Goal: Task Accomplishment & Management: Use online tool/utility

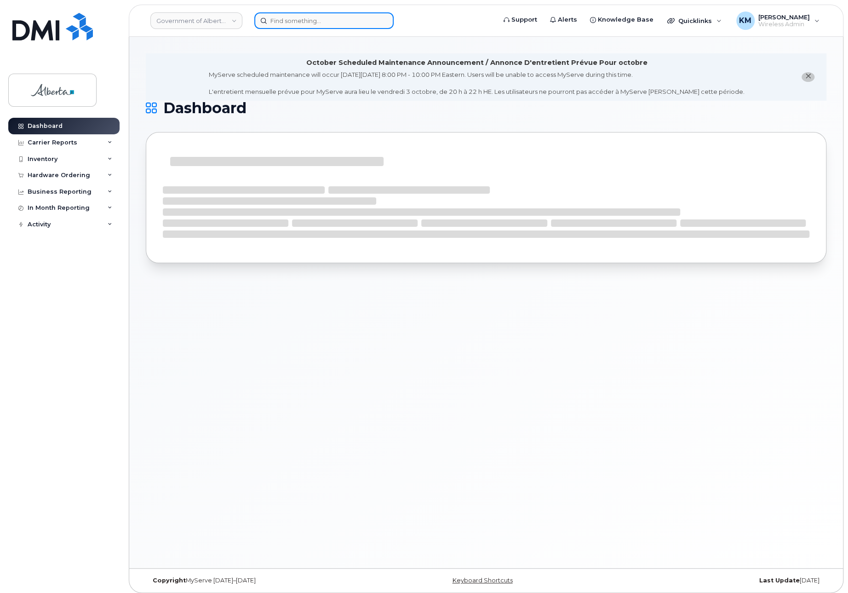
click at [313, 23] on input at bounding box center [323, 20] width 139 height 17
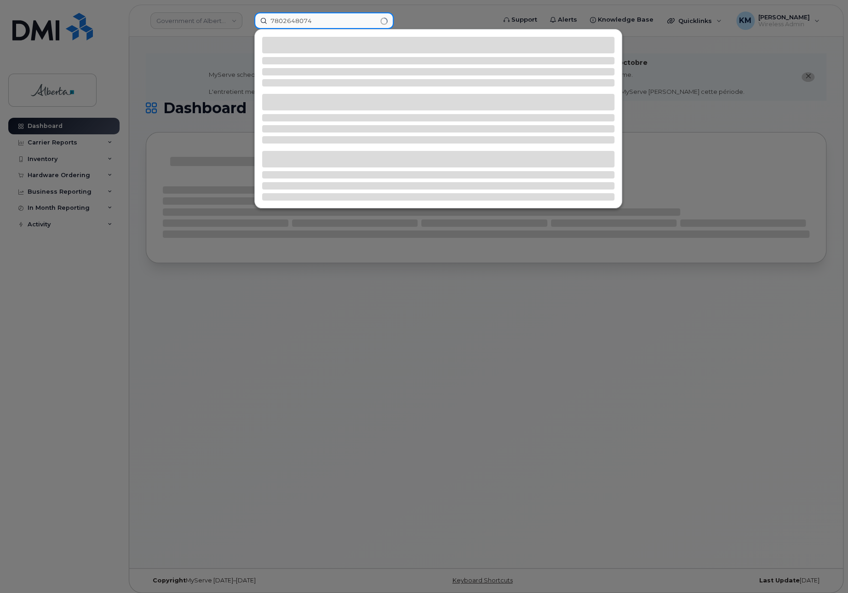
type input "7802648074"
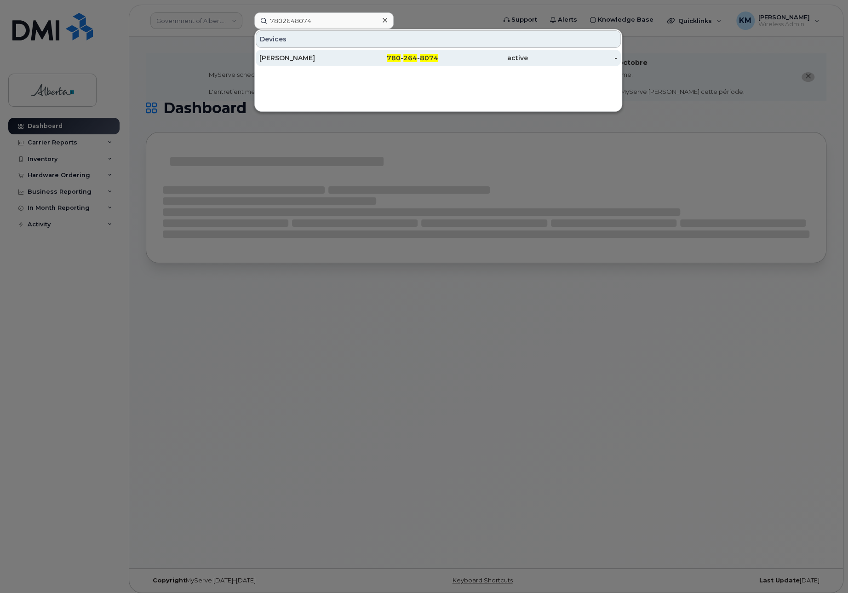
click at [316, 56] on div "[PERSON_NAME]" at bounding box center [304, 57] width 90 height 9
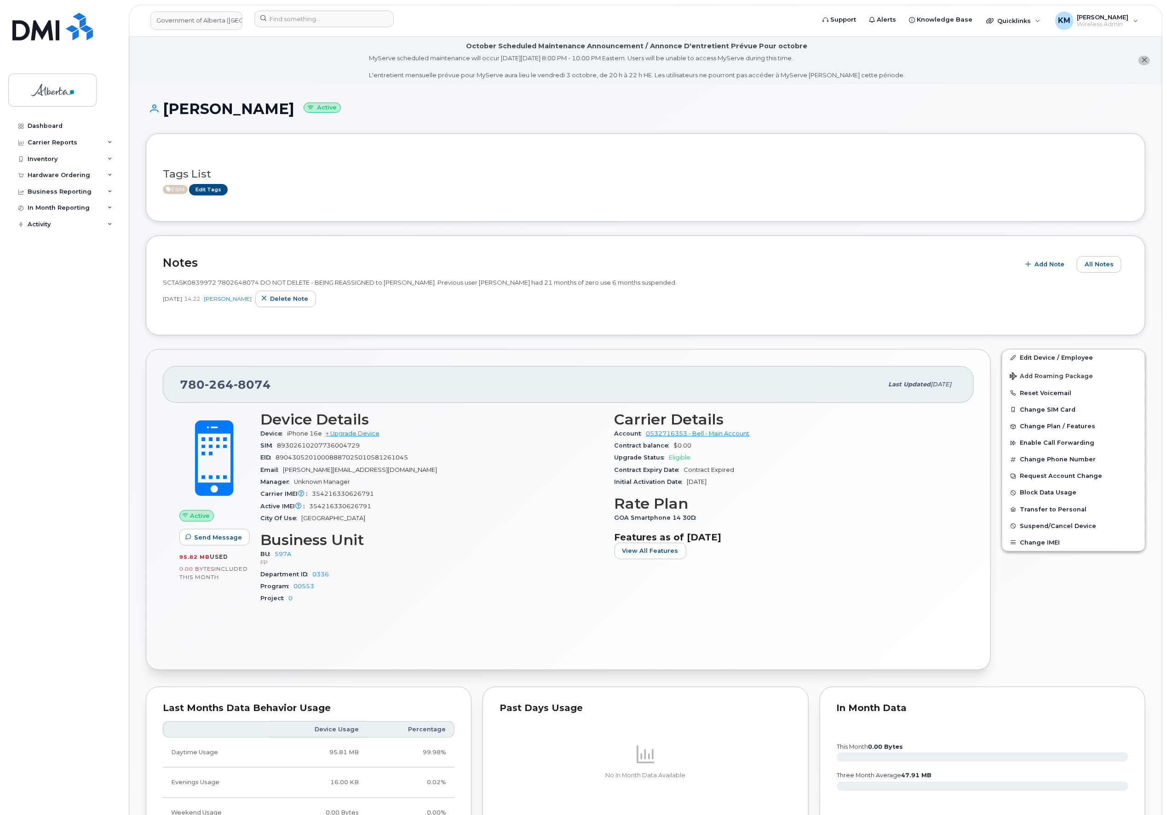
drag, startPoint x: 223, startPoint y: 433, endPoint x: 247, endPoint y: 444, distance: 26.5
click at [247, 444] on span at bounding box center [214, 458] width 81 height 85
click at [1042, 259] on button "Add Note" at bounding box center [1046, 264] width 52 height 17
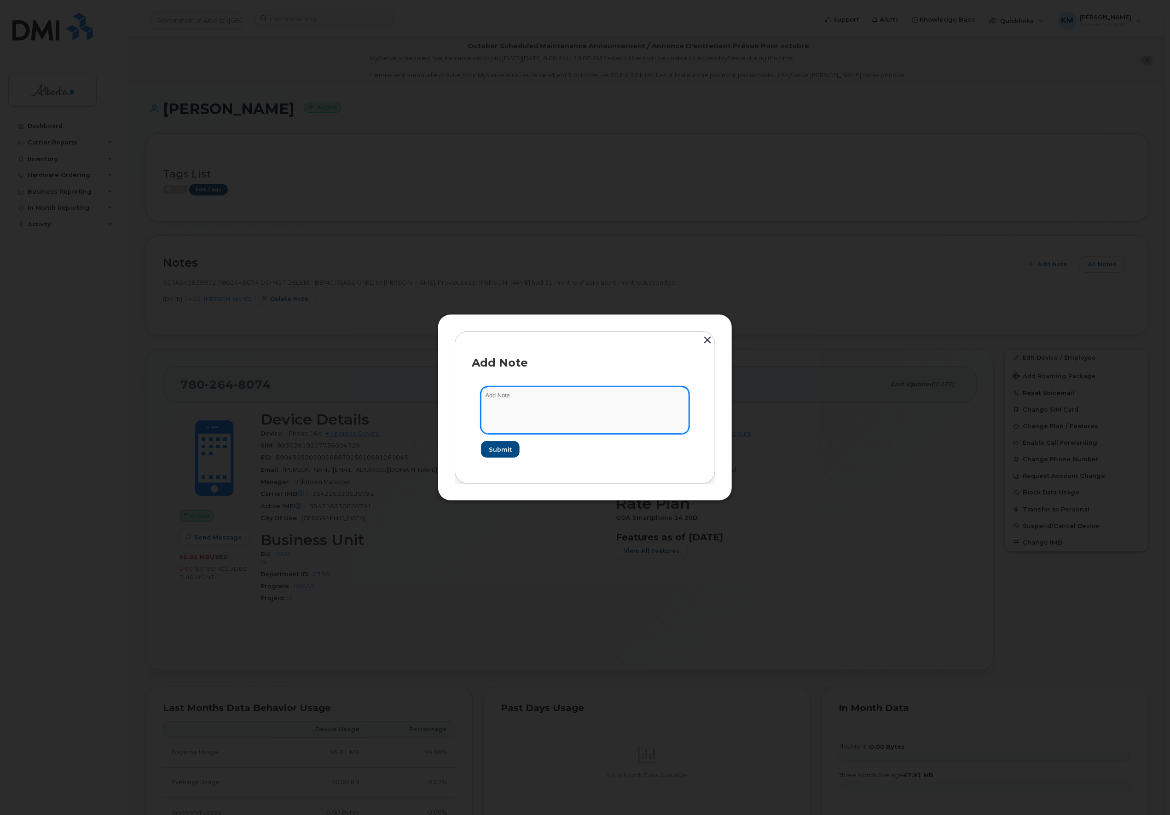
click at [631, 409] on textarea at bounding box center [585, 410] width 208 height 47
type textarea "s"
click at [600, 396] on textarea "SCTASK0860265 -" at bounding box center [585, 410] width 208 height 47
paste textarea "Plan VM PIN - (1)"
type textarea "SCTASK0860265 - Plan VM PIN - (1)"
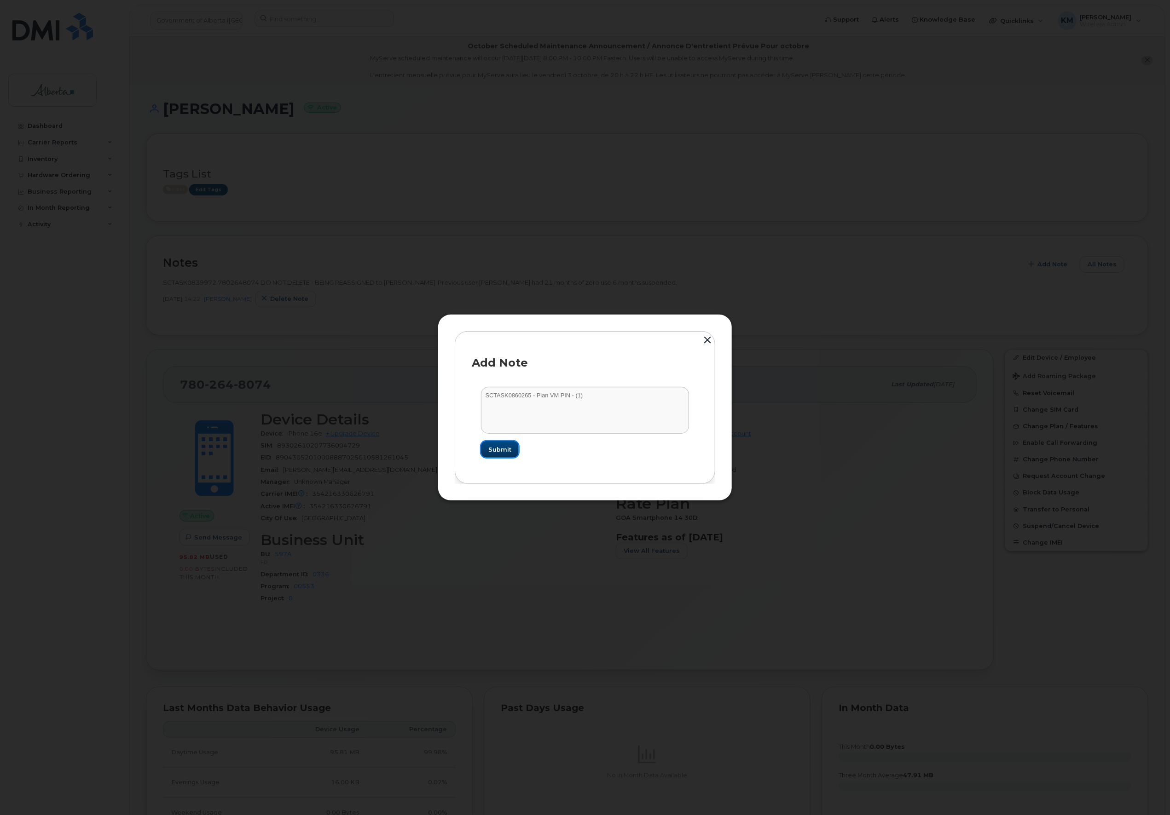
click at [513, 450] on button "Submit" at bounding box center [500, 449] width 38 height 17
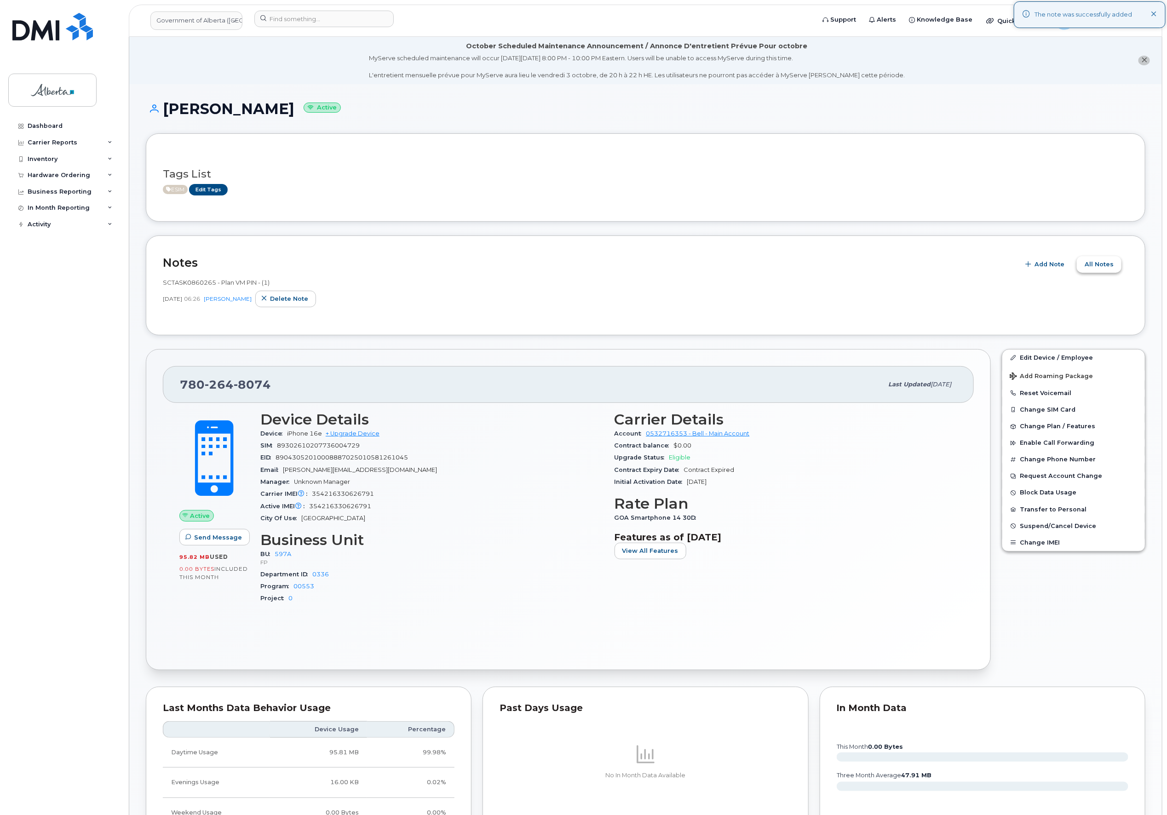
click at [1111, 265] on span "All Notes" at bounding box center [1099, 264] width 29 height 9
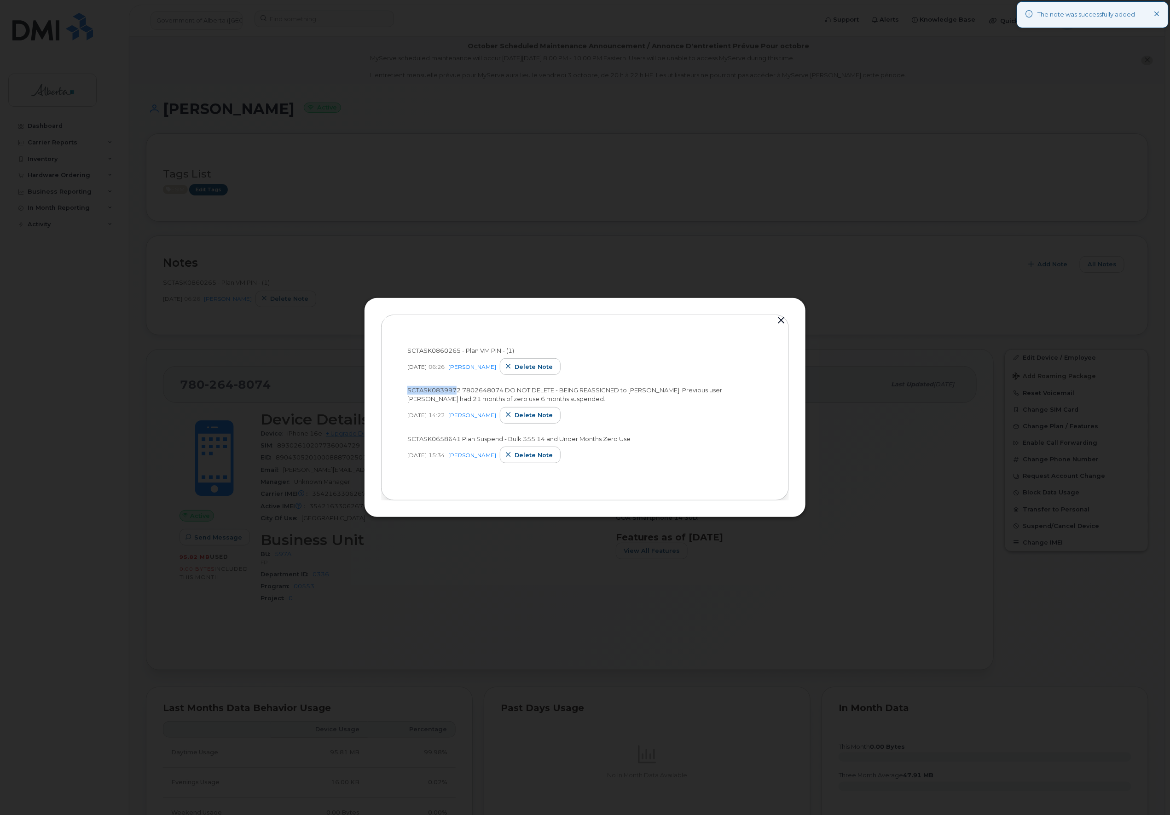
drag, startPoint x: 456, startPoint y: 390, endPoint x: 400, endPoint y: 389, distance: 56.1
click at [400, 389] on div "SCTASK0860265 - Plan VM PIN - (1) [DATE] 06:26 [PERSON_NAME] Delete note SCTASK…" at bounding box center [585, 408] width 374 height 152
copy span "SCTASK083997"
